Goal: Check status: Check status

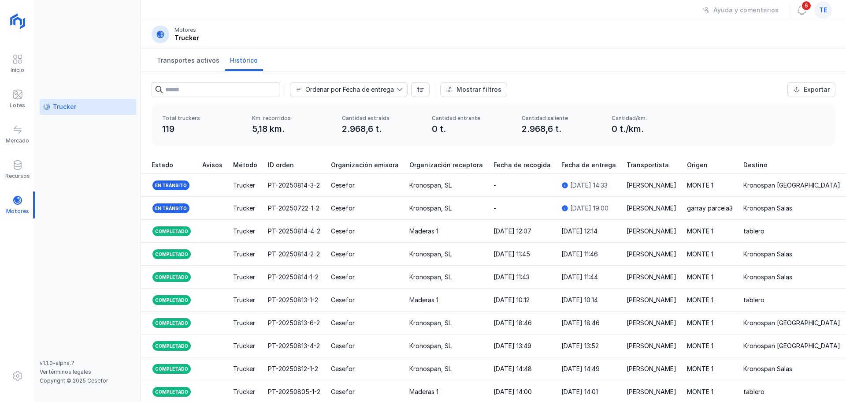
click at [677, 7] on span "te" at bounding box center [824, 10] width 8 height 9
drag, startPoint x: 593, startPoint y: 78, endPoint x: 597, endPoint y: 71, distance: 9.1
click at [595, 76] on div "Ordenar por Fecha de entrega Mostrar filtros Exportar Estado Método Incidencias…" at bounding box center [493, 87] width 705 height 33
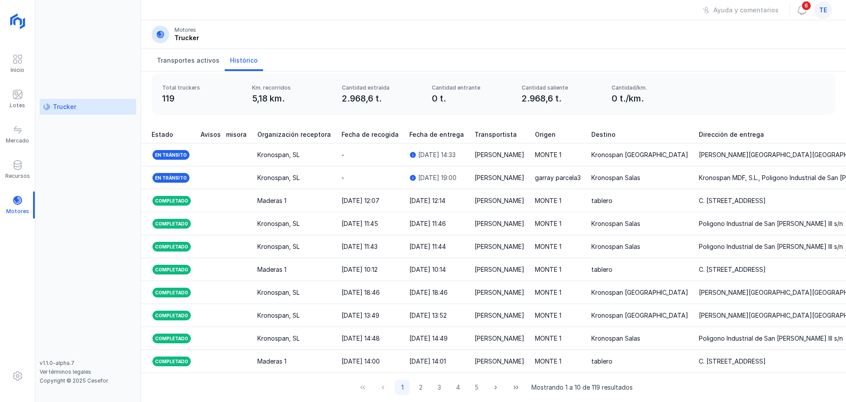
scroll to position [0, 232]
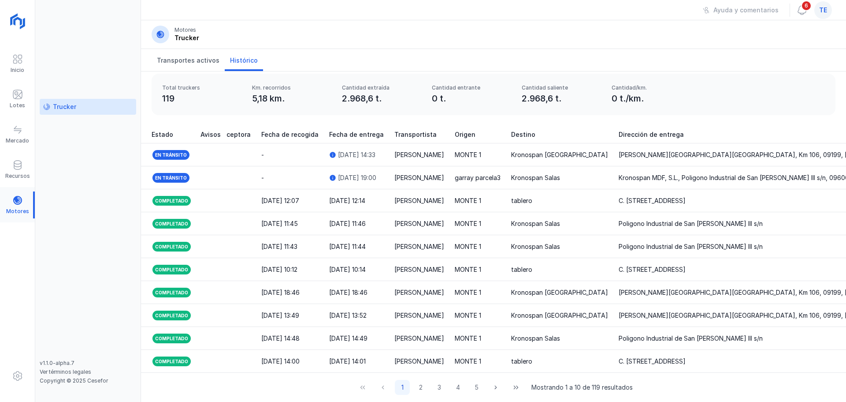
click at [12, 205] on div at bounding box center [17, 204] width 35 height 27
click at [15, 204] on div at bounding box center [17, 204] width 35 height 27
click at [71, 108] on div "Trucker" at bounding box center [64, 106] width 23 height 9
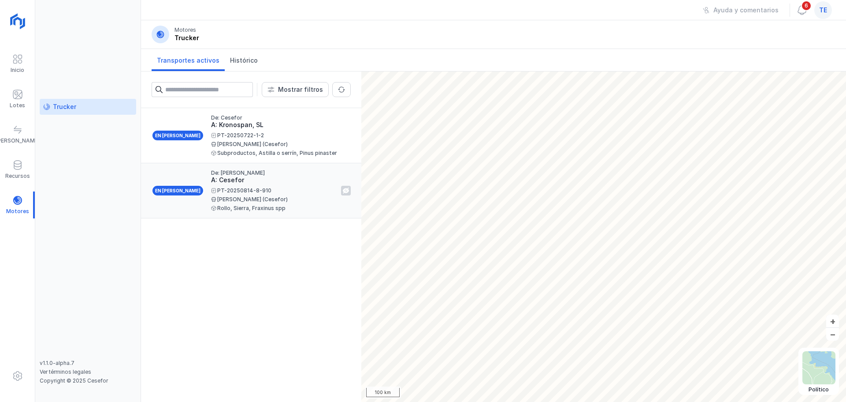
click at [277, 197] on div "[PERSON_NAME] (Cesefor)" at bounding box center [272, 199] width 123 height 5
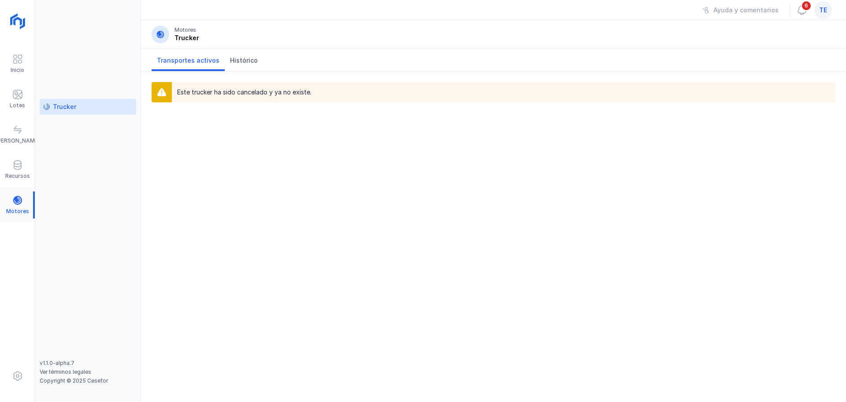
click at [19, 202] on div at bounding box center [17, 204] width 35 height 27
click at [239, 57] on span "Histórico" at bounding box center [244, 60] width 28 height 9
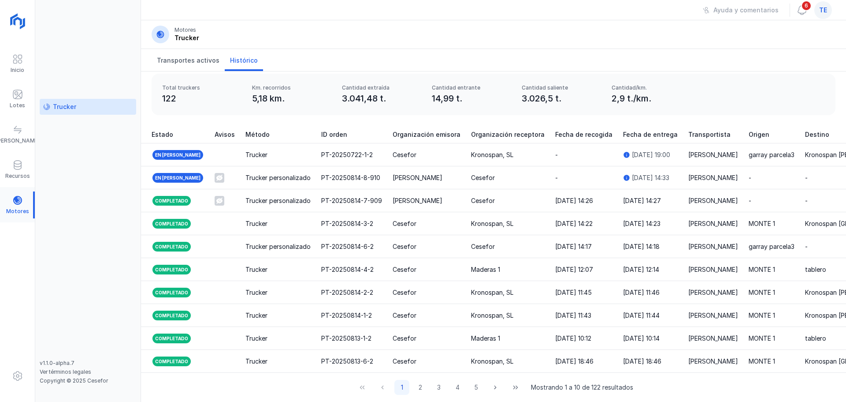
click at [23, 200] on div at bounding box center [17, 204] width 35 height 27
click at [80, 110] on div "Trucker" at bounding box center [87, 106] width 89 height 9
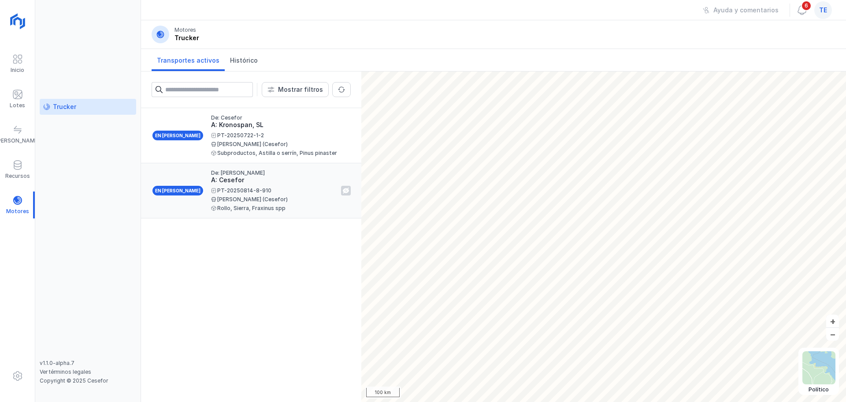
click at [261, 180] on div "A: Cesefor" at bounding box center [272, 179] width 123 height 9
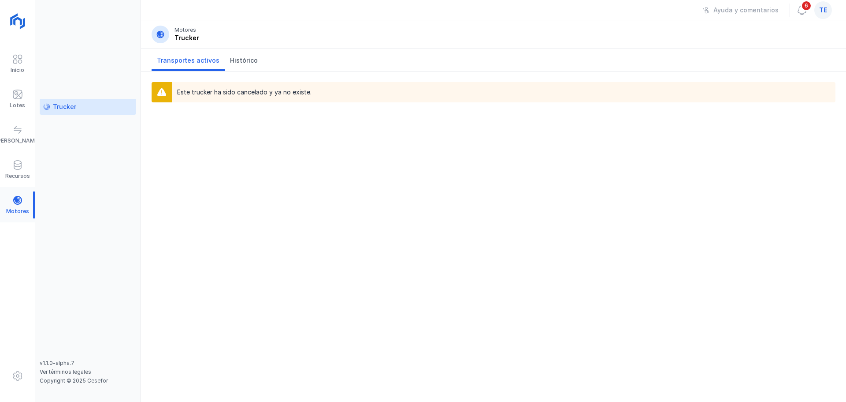
click at [23, 200] on div at bounding box center [17, 204] width 35 height 27
click at [89, 106] on div "Trucker" at bounding box center [87, 106] width 89 height 9
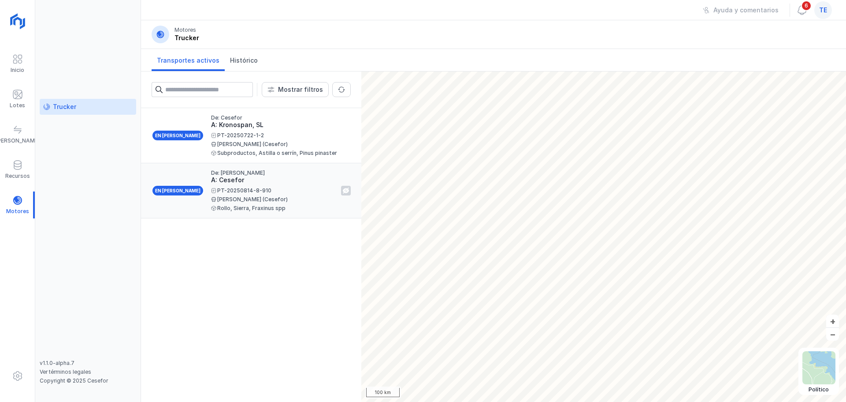
click at [233, 192] on div "PT-20250814-8-910" at bounding box center [272, 190] width 123 height 5
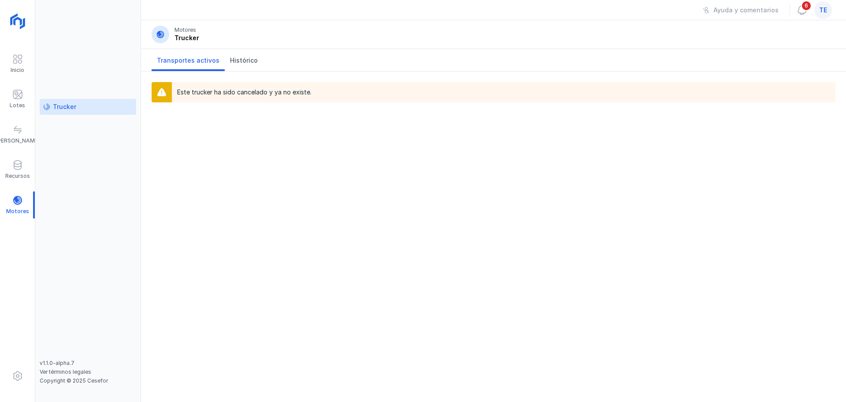
drag, startPoint x: 178, startPoint y: 92, endPoint x: 281, endPoint y: 97, distance: 103.3
click at [281, 97] on div "Este trucker ha sido cancelado y ya no existe." at bounding box center [504, 92] width 664 height 20
